Goal: Transaction & Acquisition: Purchase product/service

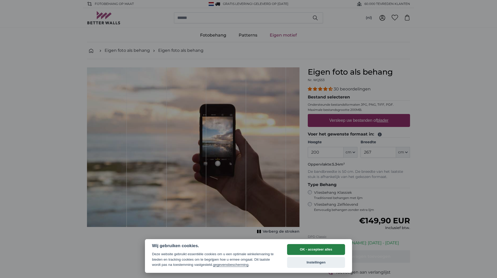
click at [308, 245] on button "OK - accepteer alles" at bounding box center [316, 249] width 58 height 11
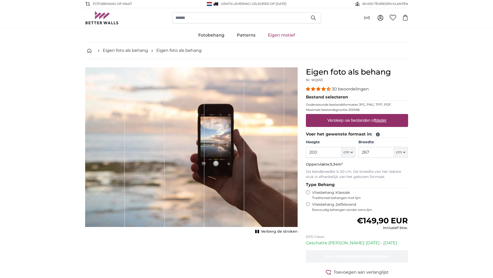
click at [349, 120] on label "Versleep uw bestanden of blader" at bounding box center [356, 120] width 63 height 10
click at [349, 115] on input "Versleep uw bestanden of blader" at bounding box center [357, 115] width 102 height 2
type input "**********"
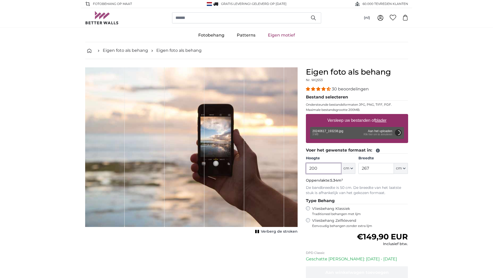
drag, startPoint x: 335, startPoint y: 170, endPoint x: 293, endPoint y: 173, distance: 42.3
click at [293, 173] on product-detail "Annuleren Afbeelding bijsnijden Verberg de stroken Eigen foto als behang Nr. WQ…" at bounding box center [246, 188] width 331 height 258
type input "143"
type input "308.9"
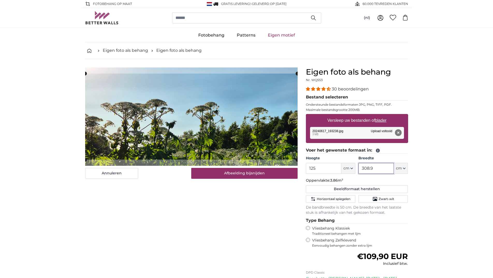
drag, startPoint x: 384, startPoint y: 169, endPoint x: 342, endPoint y: 168, distance: 41.7
click at [342, 168] on div "Hoogte 125 ft cm Centimeter (cm) Inches (inch) Feet (ft. in.) Breedte 308.9 ft …" at bounding box center [357, 165] width 102 height 18
drag, startPoint x: 328, startPoint y: 169, endPoint x: 298, endPoint y: 169, distance: 30.0
click at [298, 169] on product-detail "Annuleren Afbeelding bijsnijden Verberg de stroken Eigen foto als behang Nr. WQ…" at bounding box center [246, 197] width 331 height 277
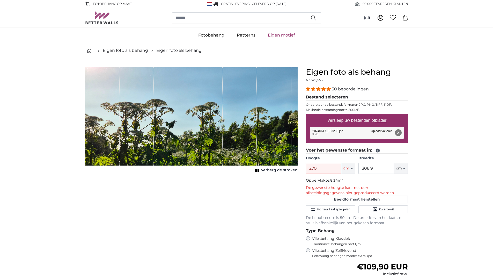
type input "270"
drag, startPoint x: 379, startPoint y: 168, endPoint x: 347, endPoint y: 171, distance: 32.2
click at [347, 171] on div "Hoogte 270 ft cm Centimeter (cm) Inches (inch) Feet (ft. in.) Breedte 308.9 ft …" at bounding box center [357, 165] width 102 height 18
type input "125"
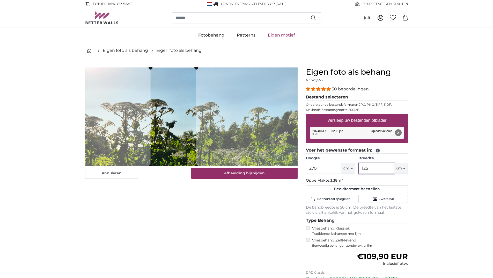
click at [170, 141] on cropper-handle at bounding box center [173, 117] width 46 height 98
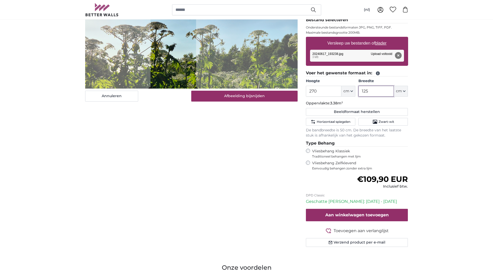
scroll to position [78, 0]
